Goal: Find contact information: Find contact information

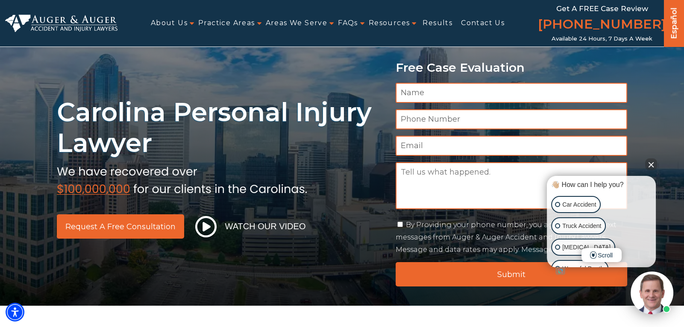
click at [650, 164] on button "Close Intaker Chat Widget" at bounding box center [651, 164] width 12 height 12
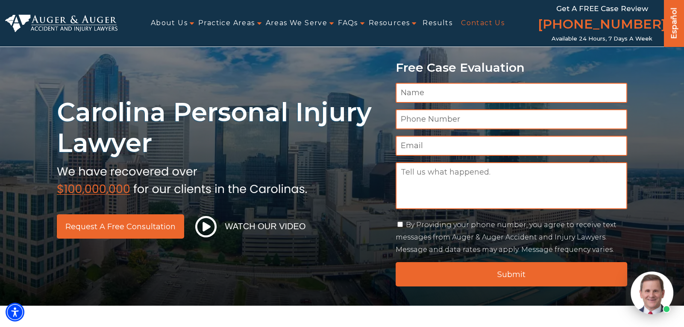
click at [480, 20] on link "Contact Us" at bounding box center [483, 23] width 44 height 19
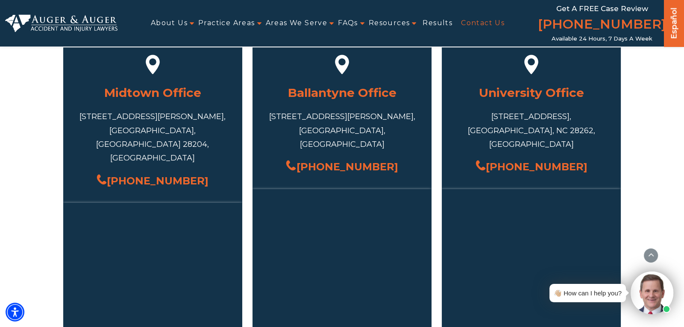
scroll to position [333, 0]
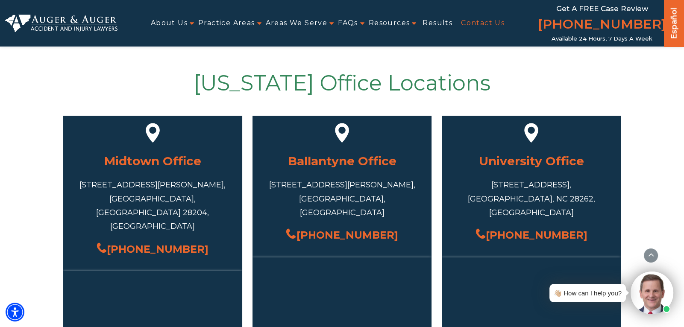
drag, startPoint x: 203, startPoint y: 220, endPoint x: 123, endPoint y: 216, distance: 80.0
click at [123, 240] on div "(704) 751-1475" at bounding box center [152, 249] width 153 height 18
copy link "(704) 751-1475"
